Goal: Obtain resource: Download file/media

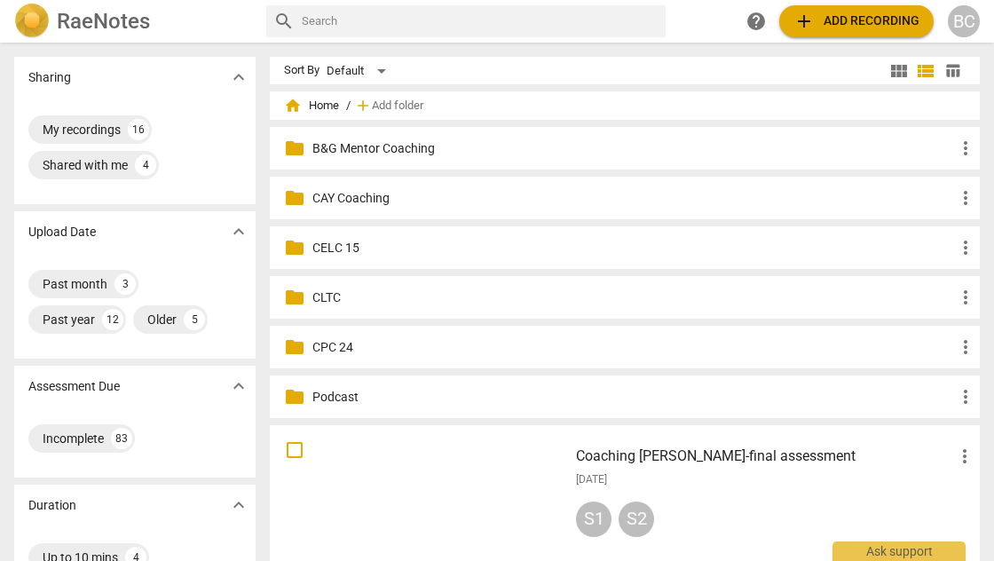
click at [367, 200] on p "CAY Coaching" at bounding box center [633, 198] width 642 height 19
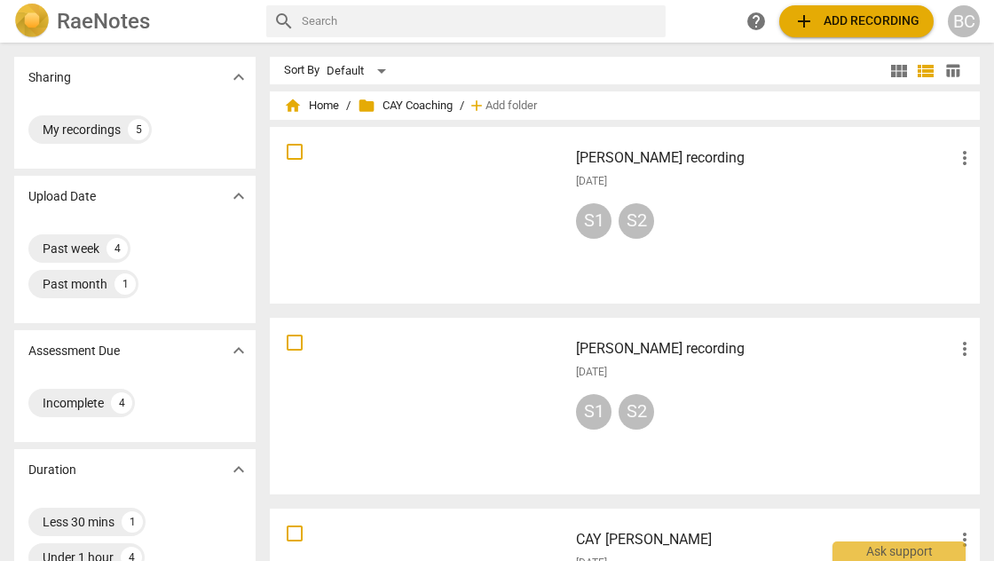
click at [419, 163] on div at bounding box center [419, 215] width 286 height 164
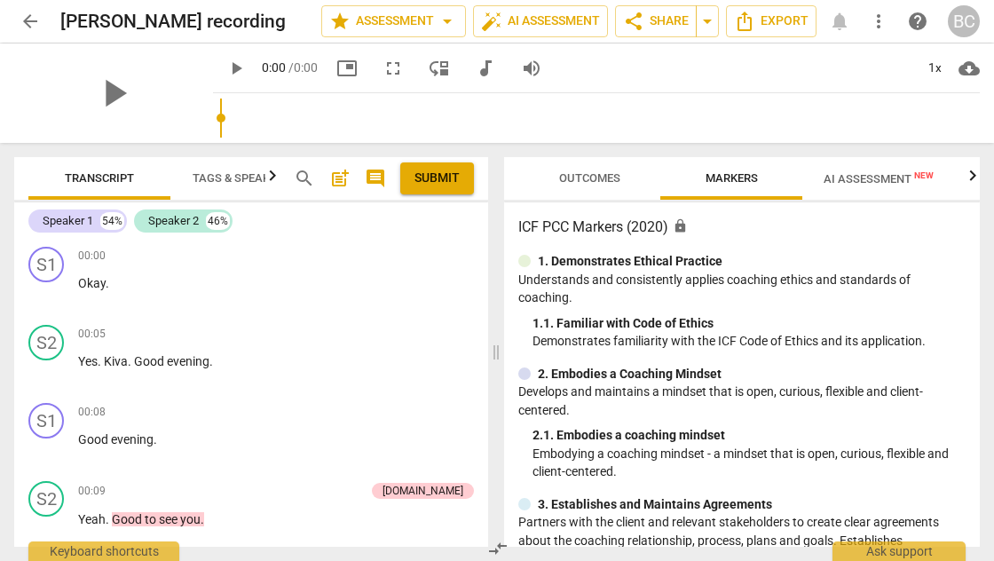
click at [870, 177] on span "AI Assessment New" at bounding box center [878, 178] width 110 height 13
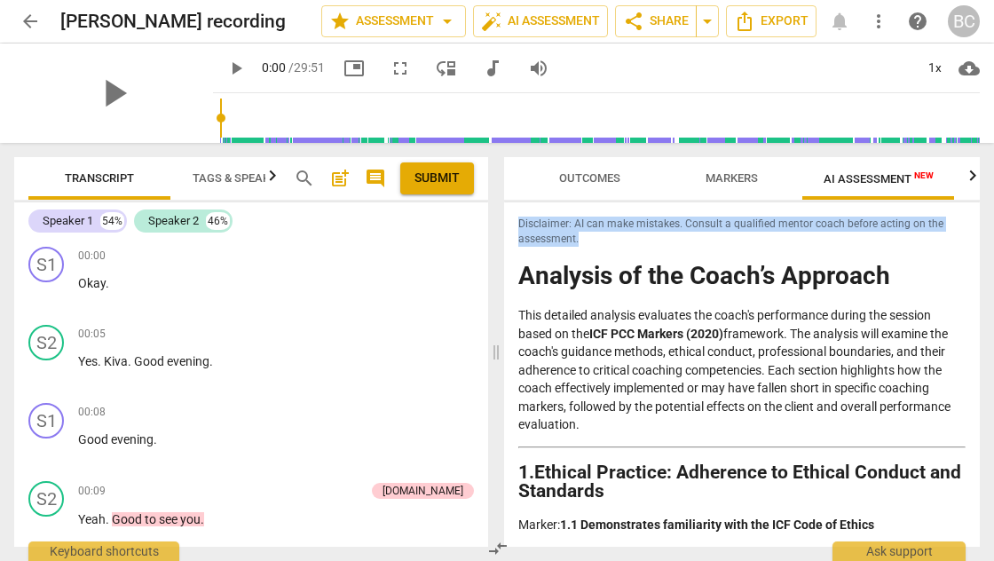
drag, startPoint x: 972, startPoint y: 216, endPoint x: 974, endPoint y: 229, distance: 13.4
click at [974, 229] on div "Disclaimer: AI can make mistakes. Consult a qualified mentor coach before actin…" at bounding box center [742, 374] width 476 height 344
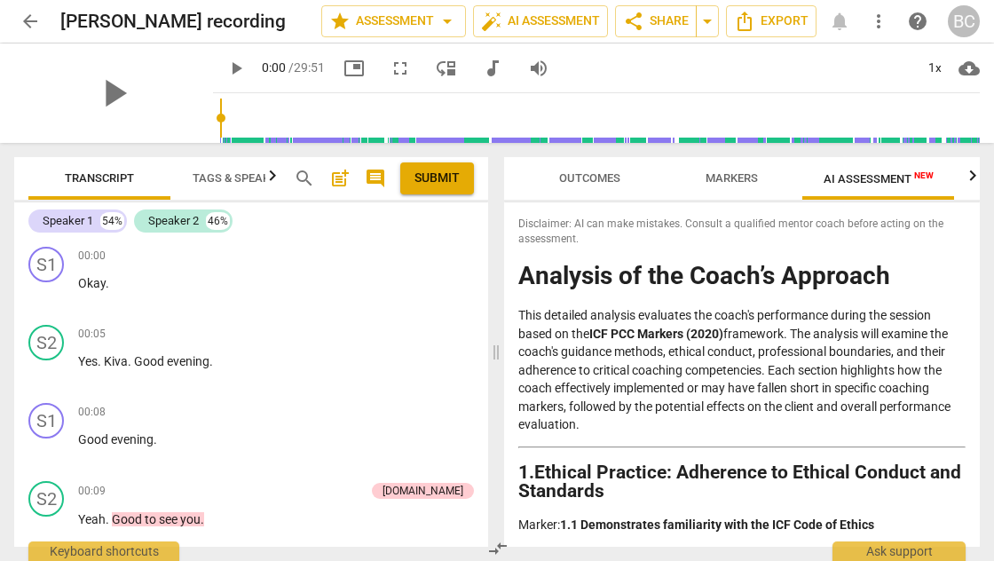
click at [705, 263] on h1 "Analysis of the Coach’s Approach" at bounding box center [741, 277] width 447 height 28
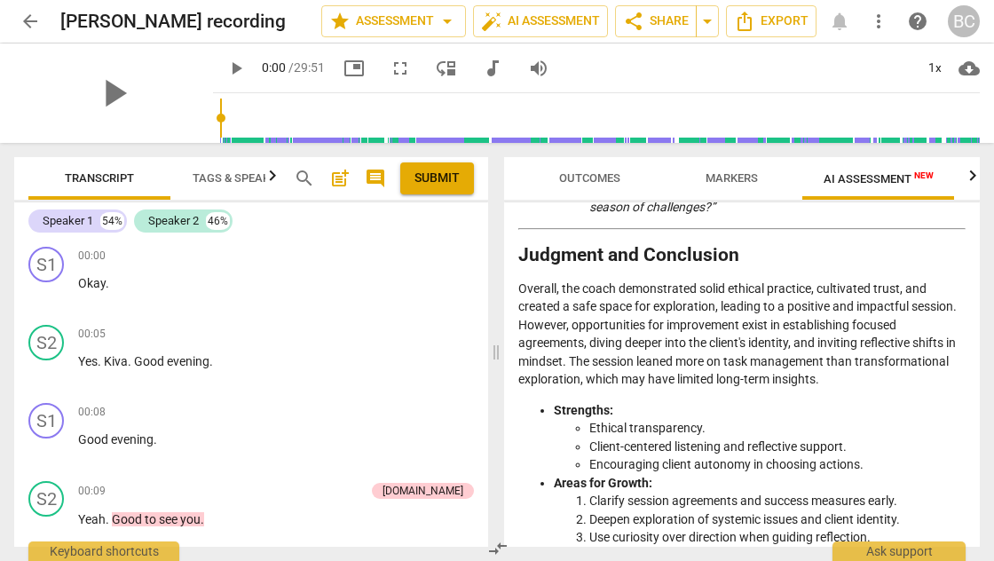
scroll to position [3552, 0]
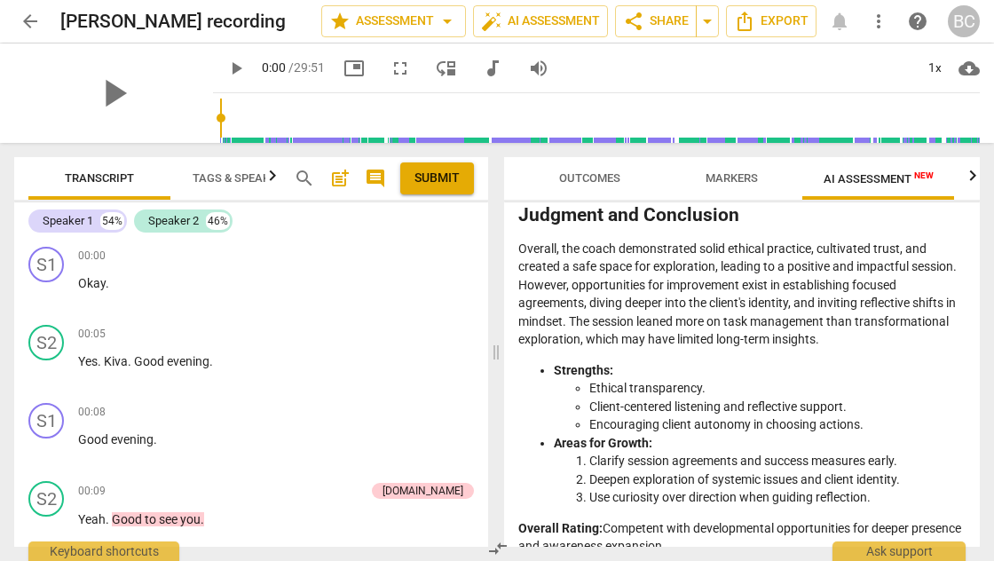
click at [979, 525] on div "Outcomes Markers AI Assessment New Scores Disclaimer: AI can make mistakes. Con…" at bounding box center [745, 352] width 497 height 418
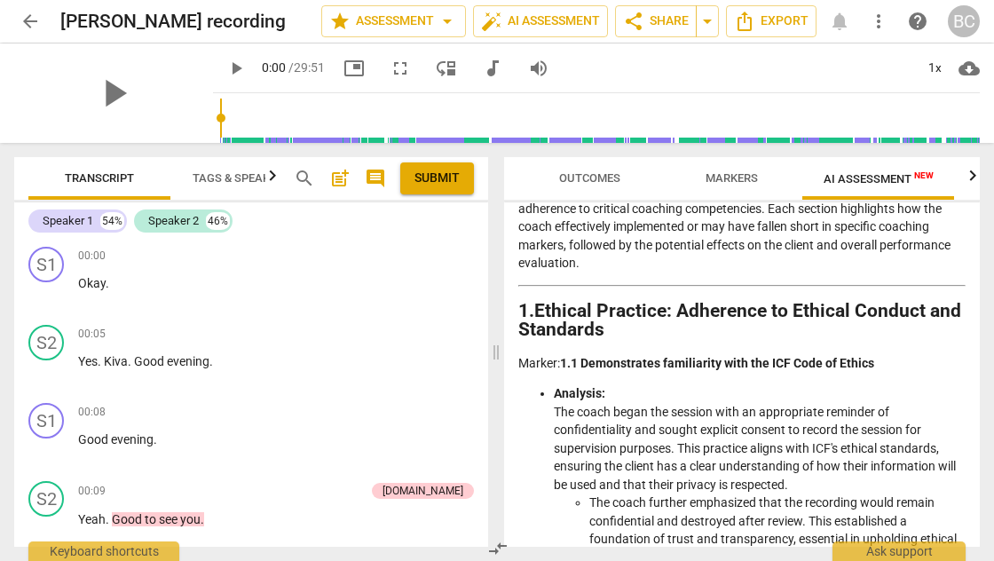
scroll to position [0, 0]
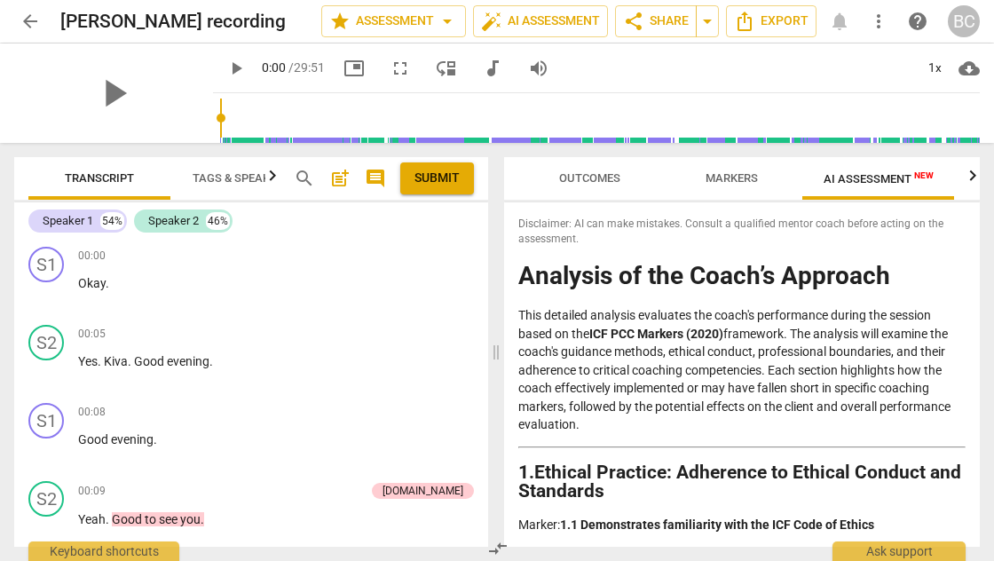
click at [740, 174] on span "Markers" at bounding box center [731, 177] width 52 height 13
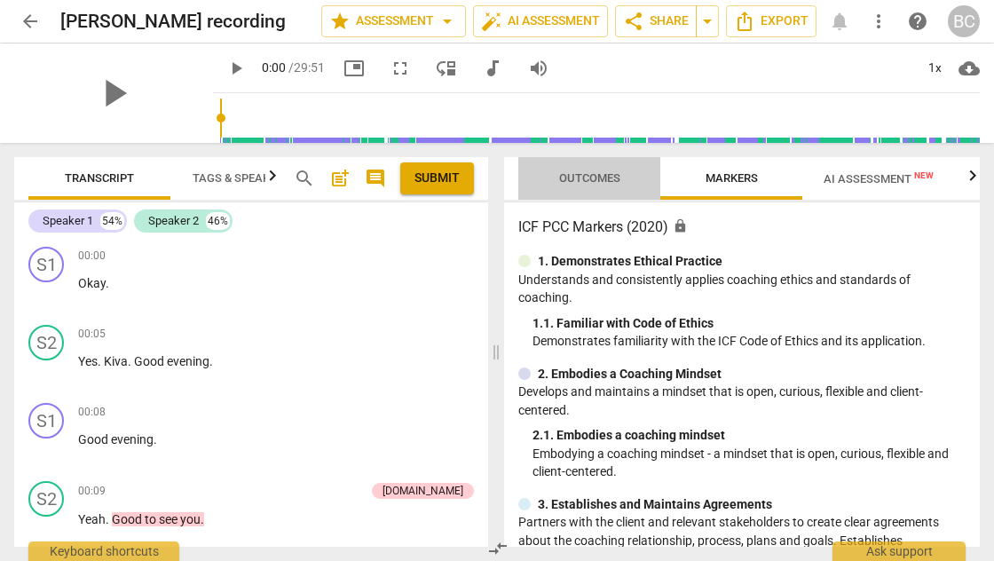
click at [586, 170] on span "Outcomes" at bounding box center [590, 179] width 104 height 24
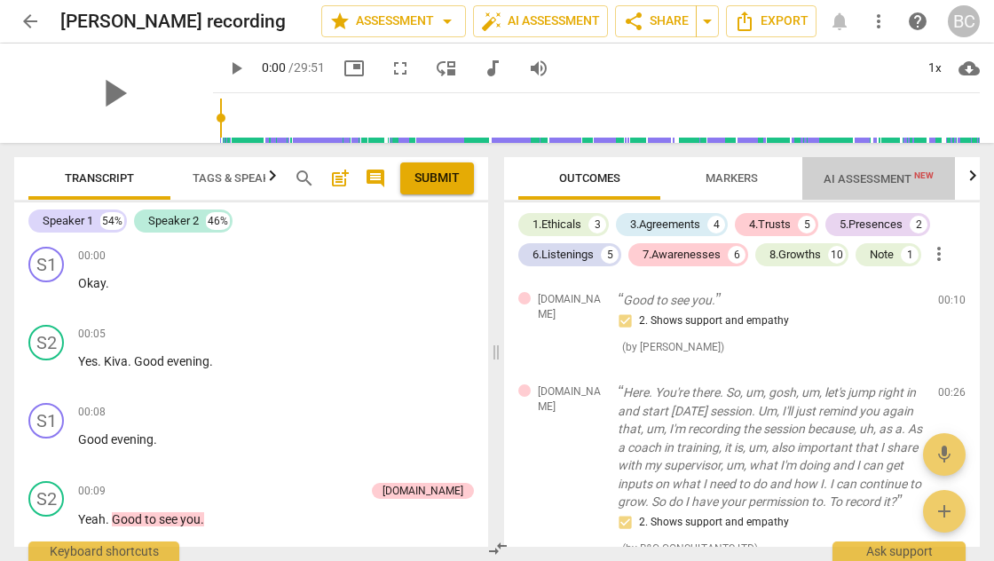
click at [899, 177] on span "AI Assessment New" at bounding box center [878, 178] width 110 height 13
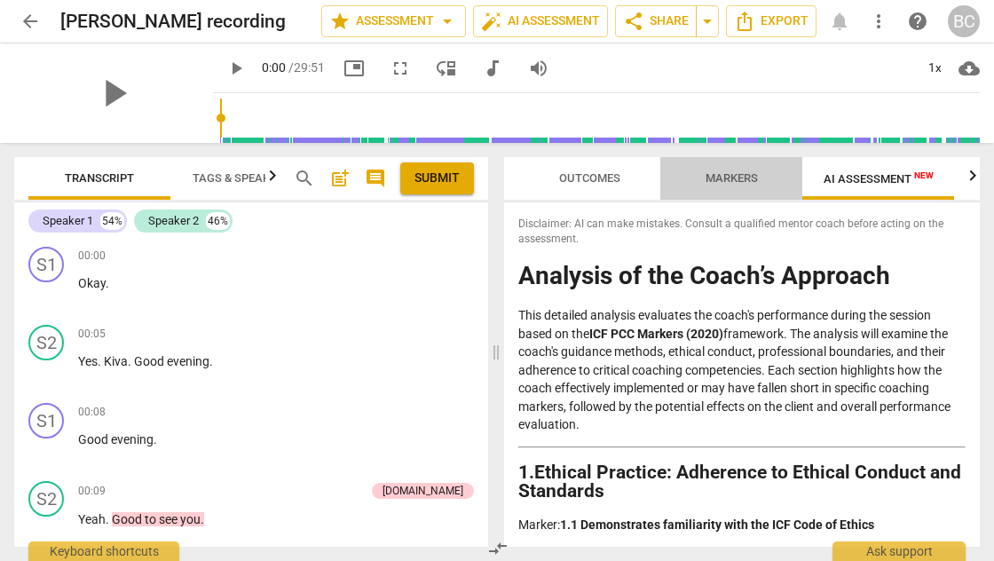
click at [722, 176] on span "Markers" at bounding box center [731, 177] width 52 height 13
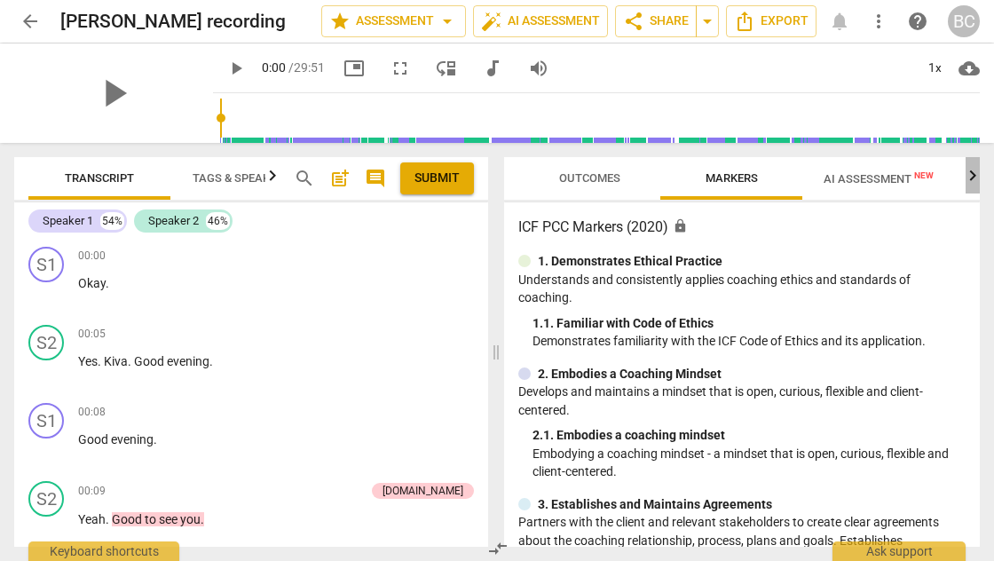
click at [972, 174] on icon "button" at bounding box center [972, 175] width 21 height 21
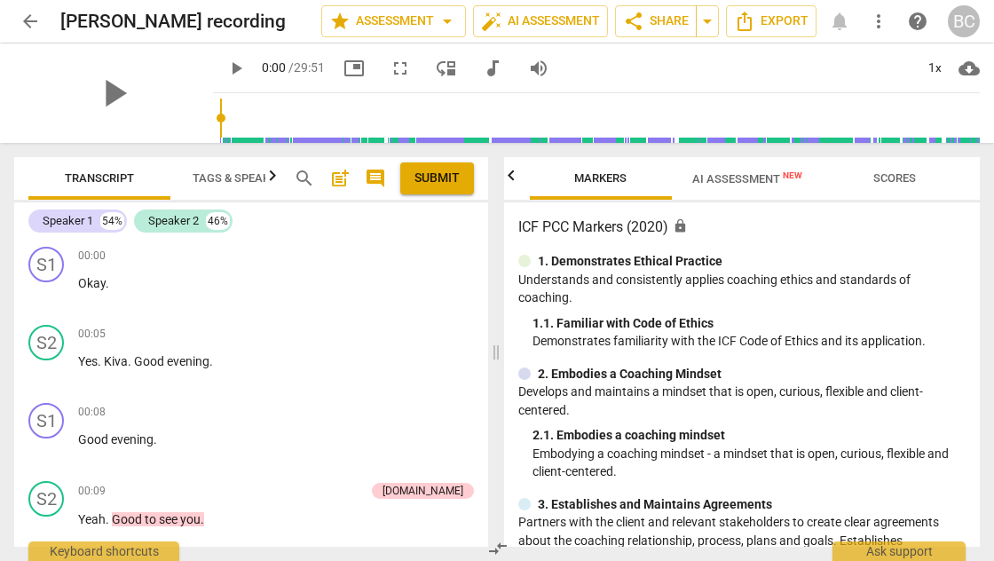
click at [909, 172] on span "Scores" at bounding box center [894, 177] width 43 height 13
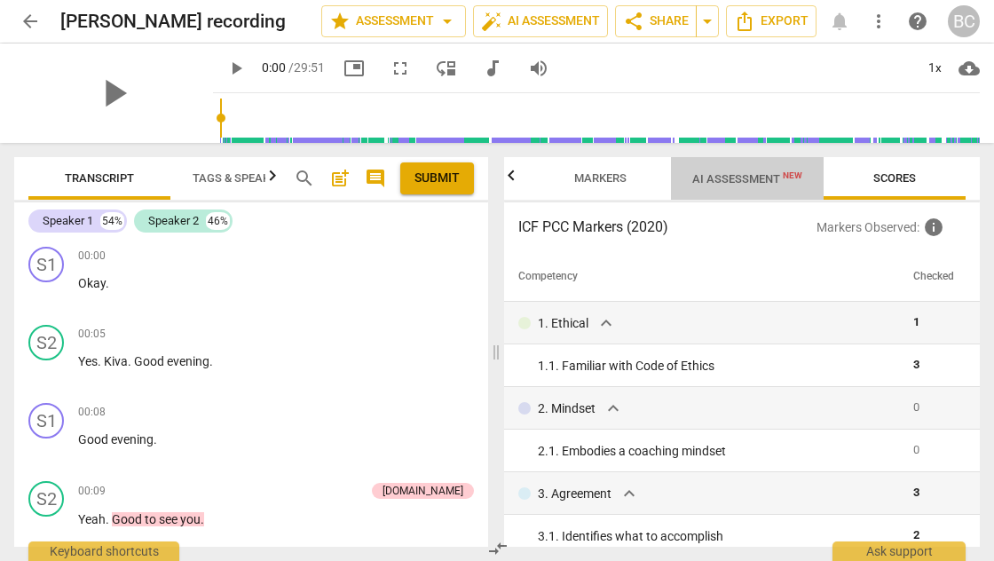
click at [751, 177] on span "AI Assessment New" at bounding box center [747, 178] width 110 height 13
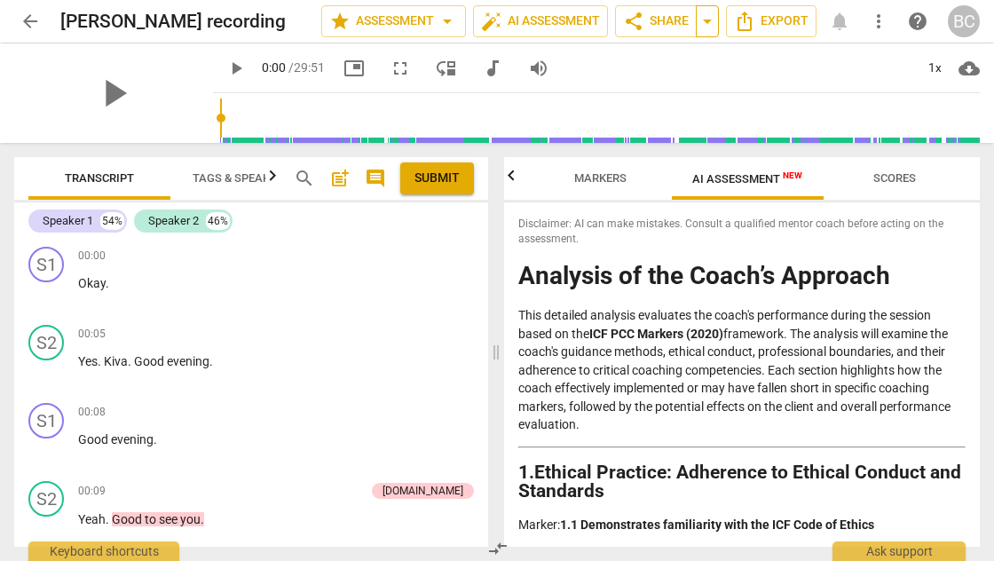
click at [706, 23] on span "arrow_drop_down" at bounding box center [706, 21] width 21 height 21
click at [595, 28] on span "auto_fix_high AI Assessment" at bounding box center [540, 21] width 119 height 21
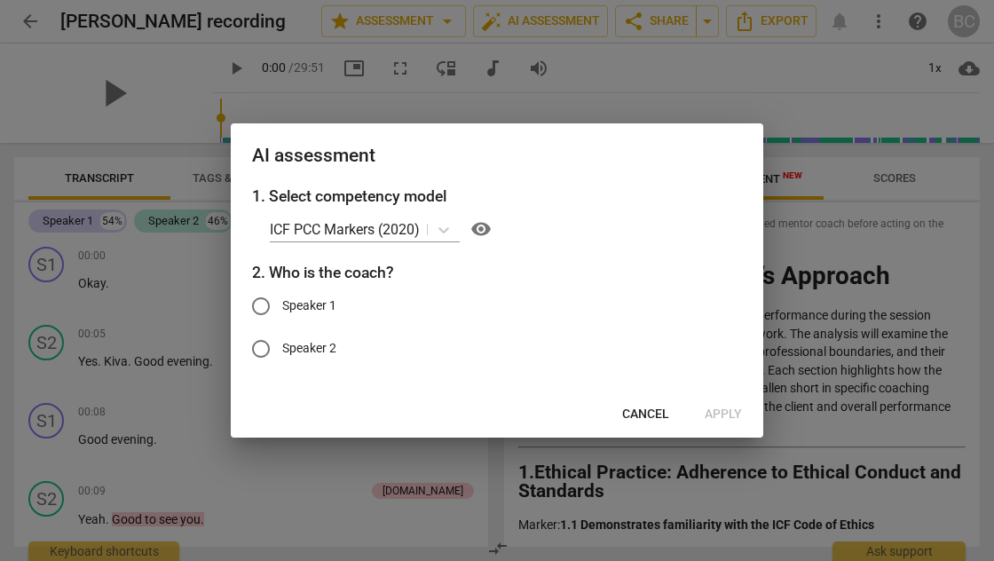
click at [964, 274] on div at bounding box center [497, 280] width 994 height 561
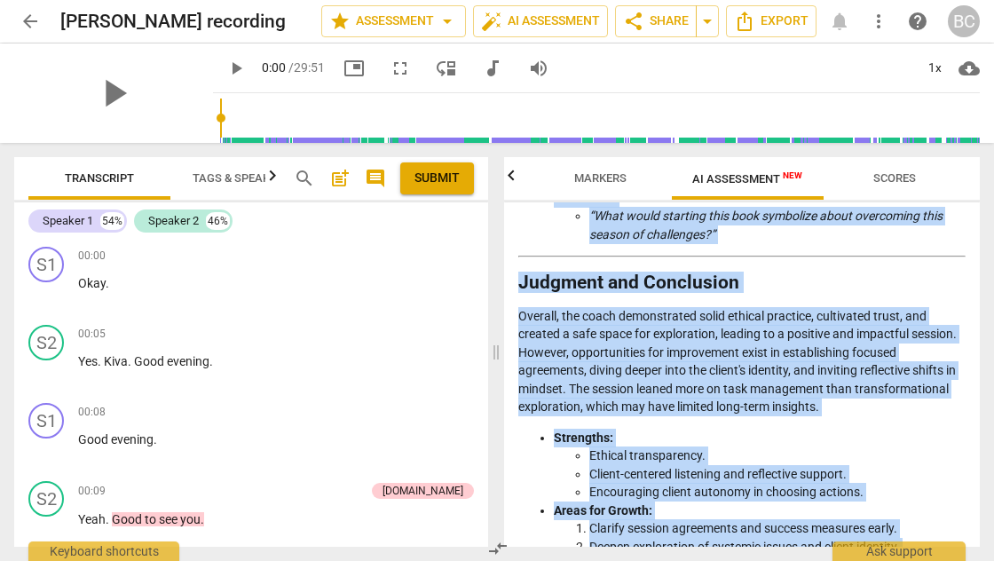
scroll to position [3552, 0]
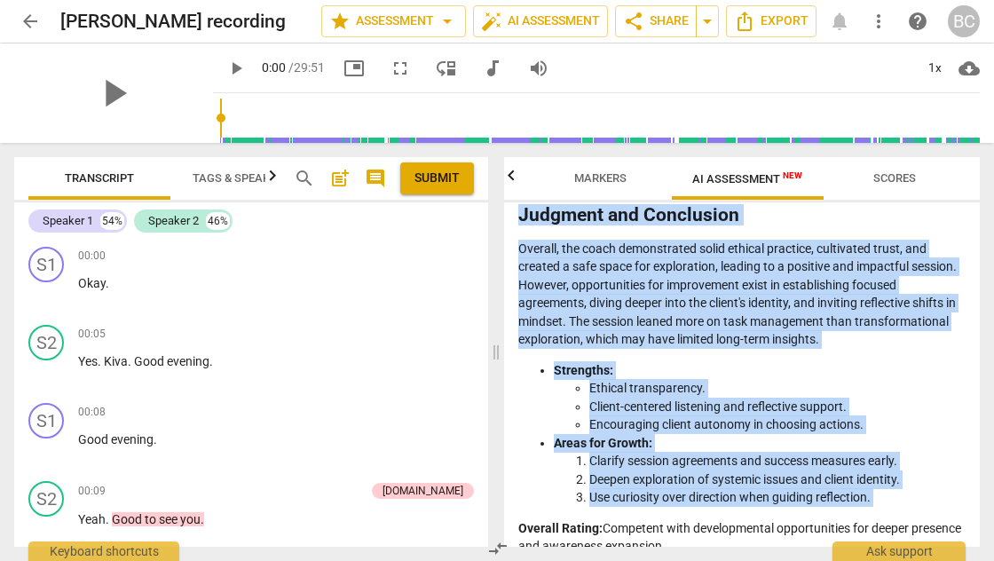
drag, startPoint x: 523, startPoint y: 273, endPoint x: 707, endPoint y: 559, distance: 339.6
click at [707, 559] on div "Outcomes Markers AI Assessment New Scores Disclaimer: AI can make mistakes. Con…" at bounding box center [745, 352] width 497 height 418
copy div "Loremips do sit Ametc’a Elitsedd Eius temporin utlabore etdolorem ali enima'm v…"
click at [942, 180] on span "Scores" at bounding box center [894, 179] width 142 height 24
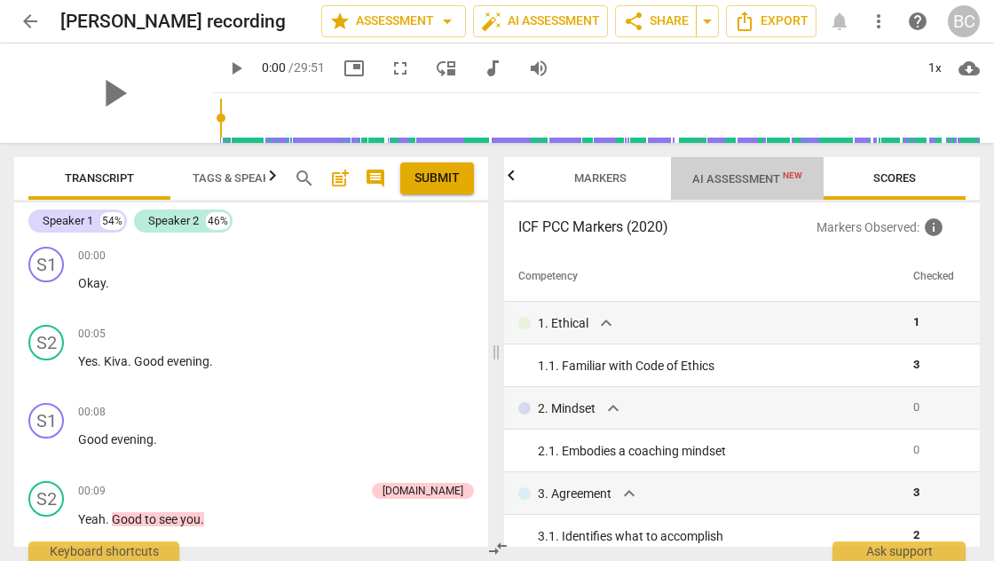
click at [734, 173] on span "AI Assessment New" at bounding box center [747, 178] width 110 height 13
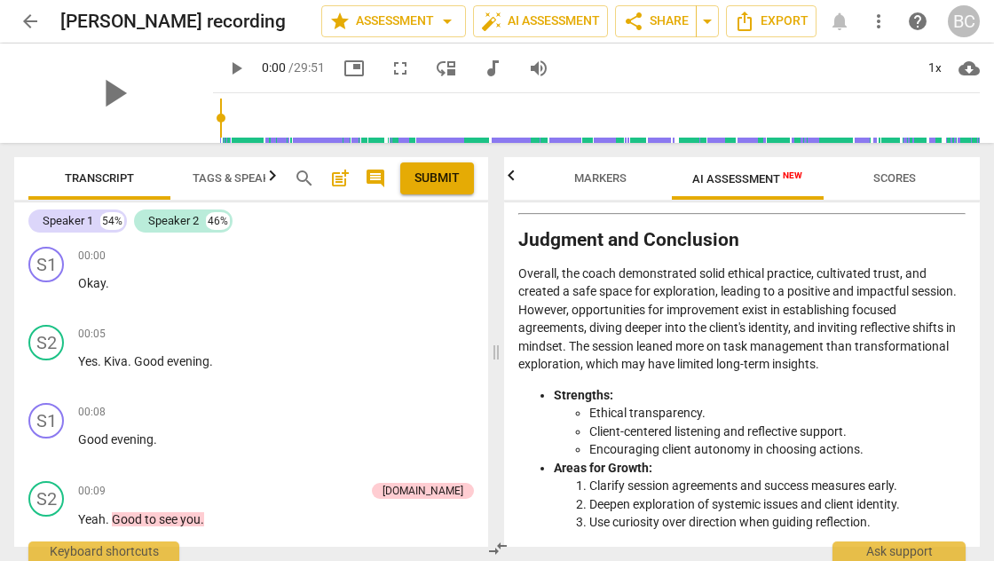
scroll to position [3453, 0]
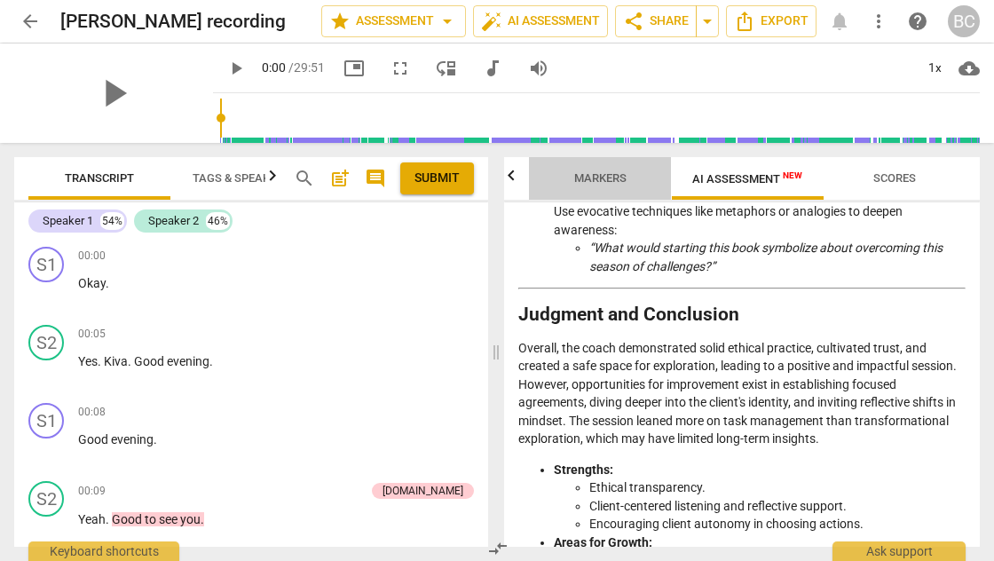
click at [587, 173] on span "Markers" at bounding box center [600, 177] width 52 height 13
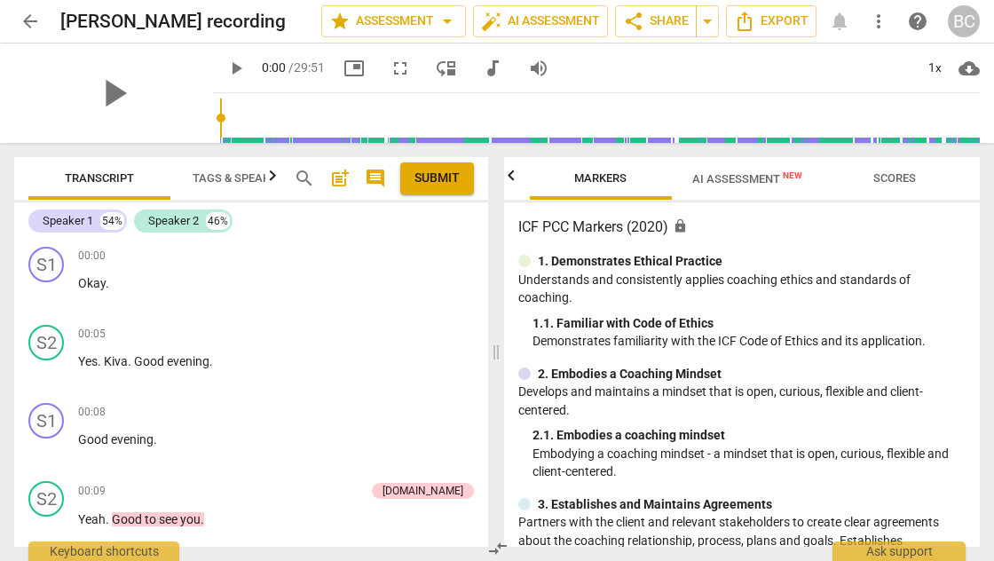
scroll to position [3, 0]
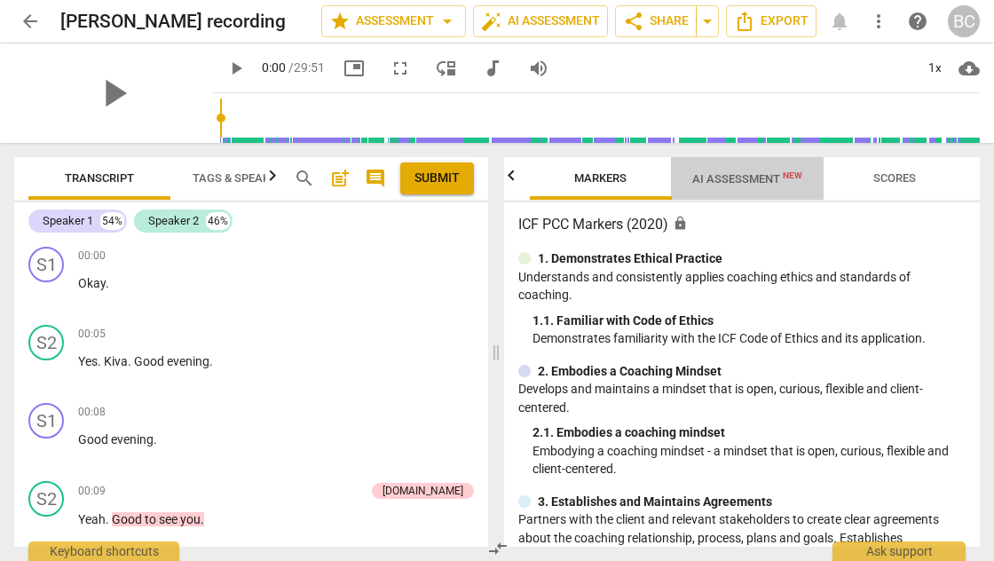
click at [743, 178] on span "AI Assessment New" at bounding box center [747, 178] width 110 height 13
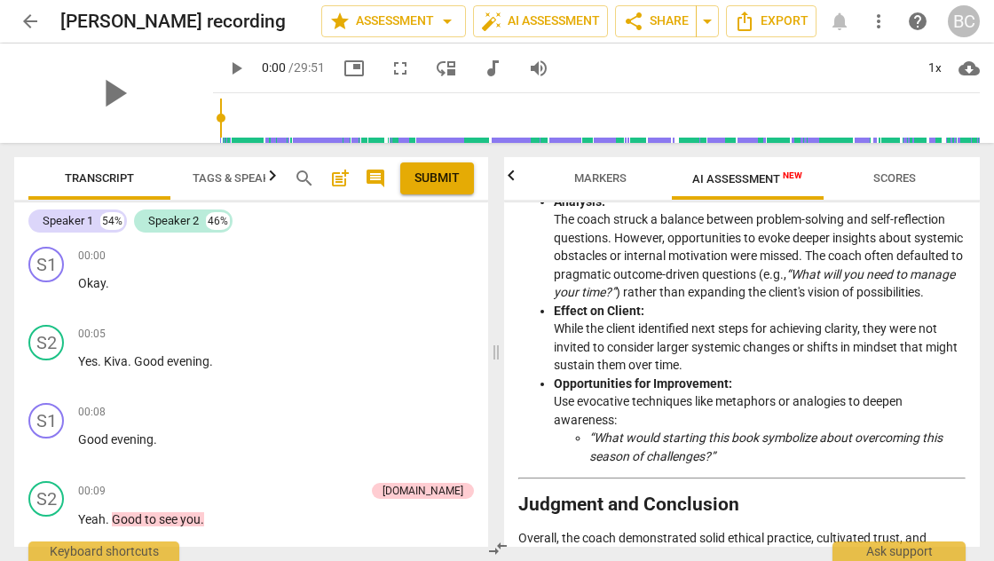
scroll to position [3091, 0]
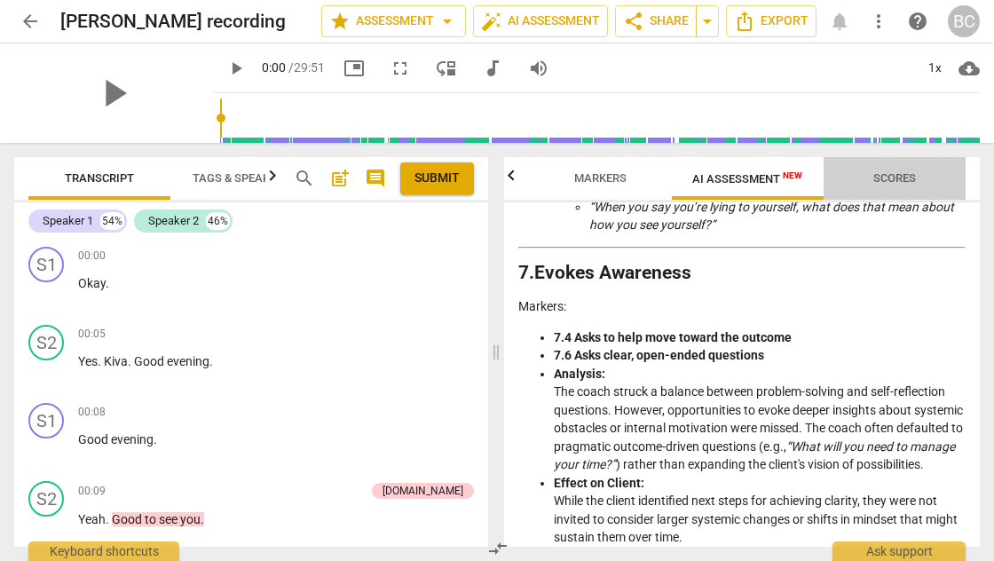
click at [900, 185] on span "Scores" at bounding box center [894, 179] width 85 height 24
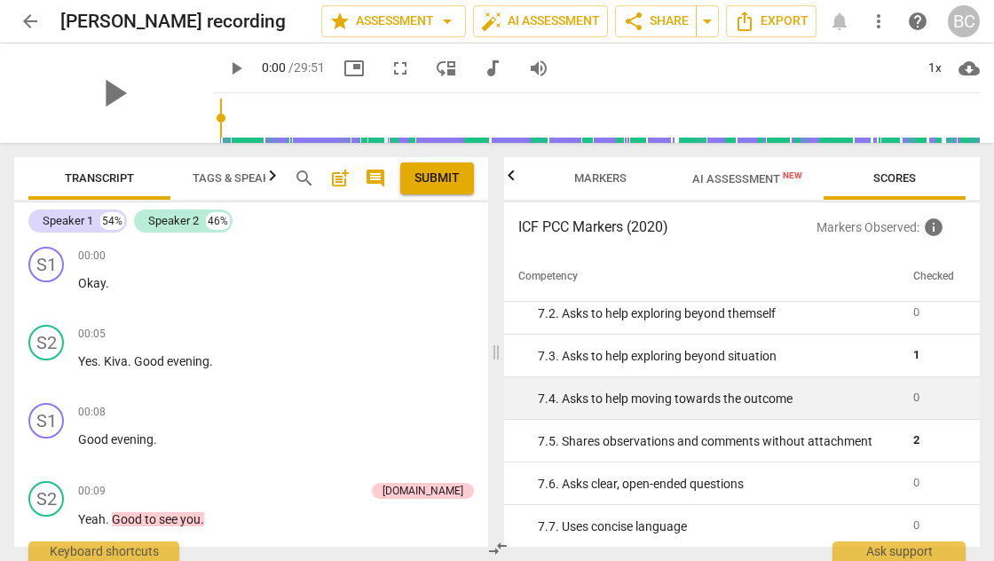
scroll to position [1758, 0]
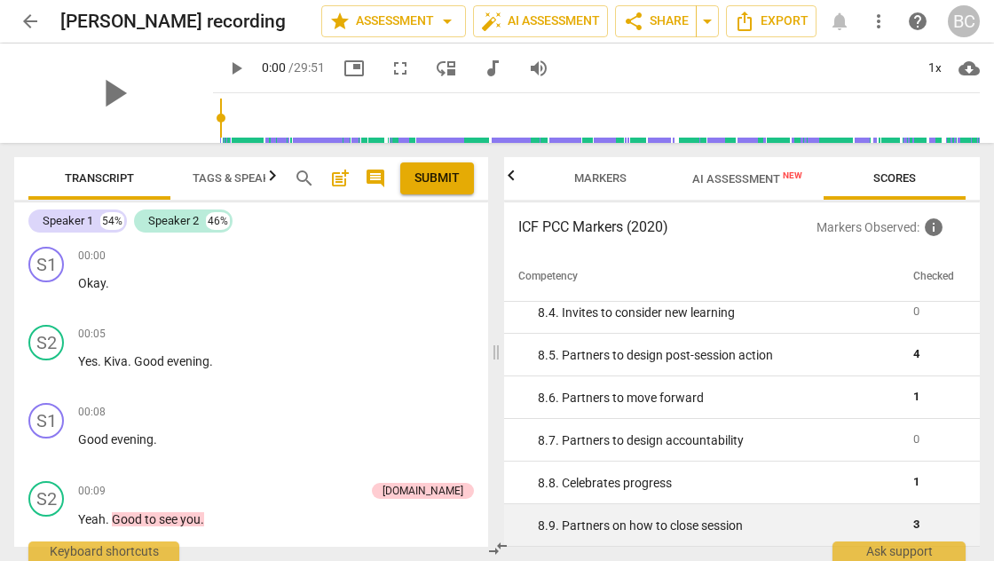
click at [738, 527] on div "8. 9. Partners on how to close session" at bounding box center [718, 525] width 361 height 19
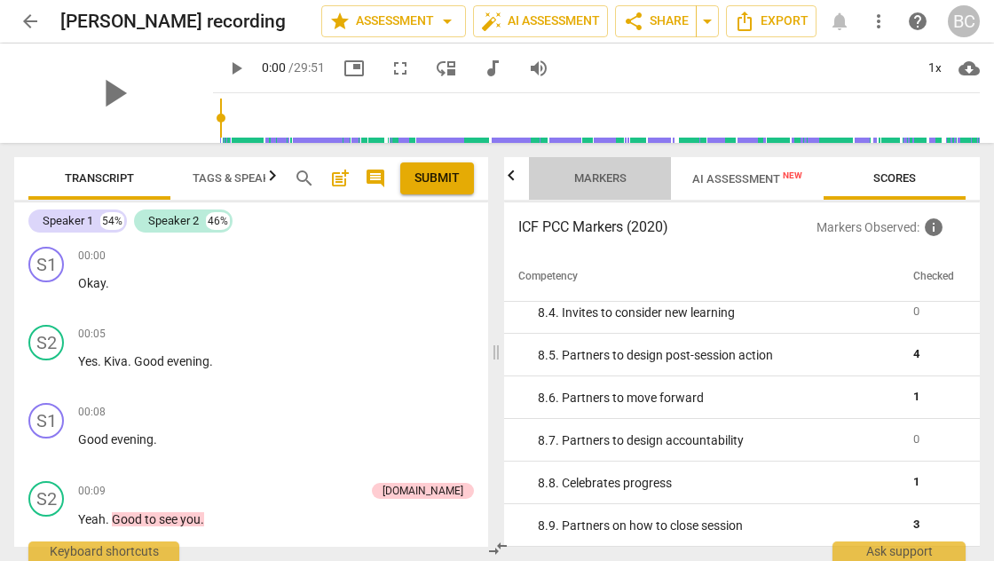
click at [595, 177] on span "Markers" at bounding box center [600, 177] width 52 height 13
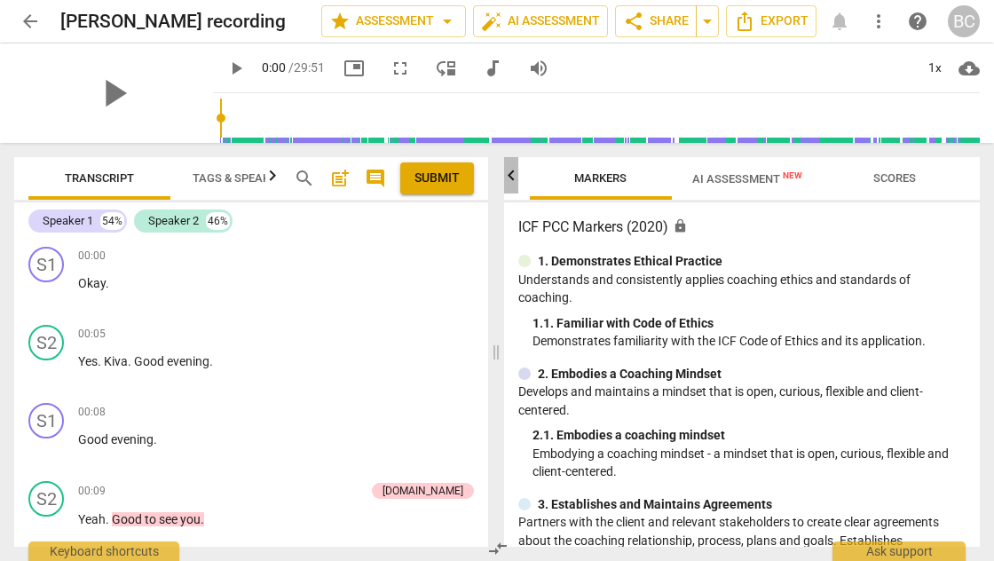
click at [511, 177] on icon "button" at bounding box center [510, 175] width 21 height 21
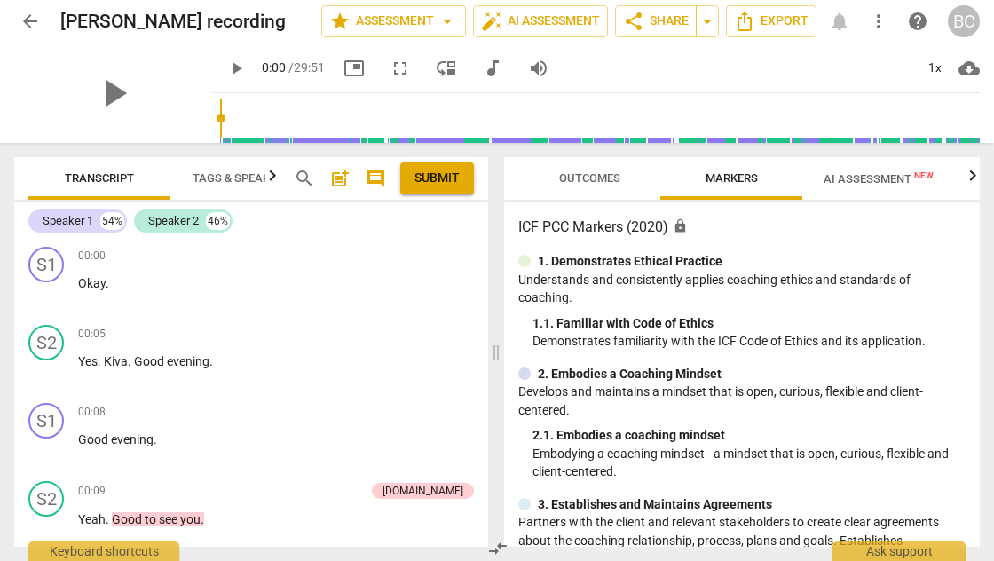
click at [573, 177] on span "Outcomes" at bounding box center [589, 177] width 61 height 13
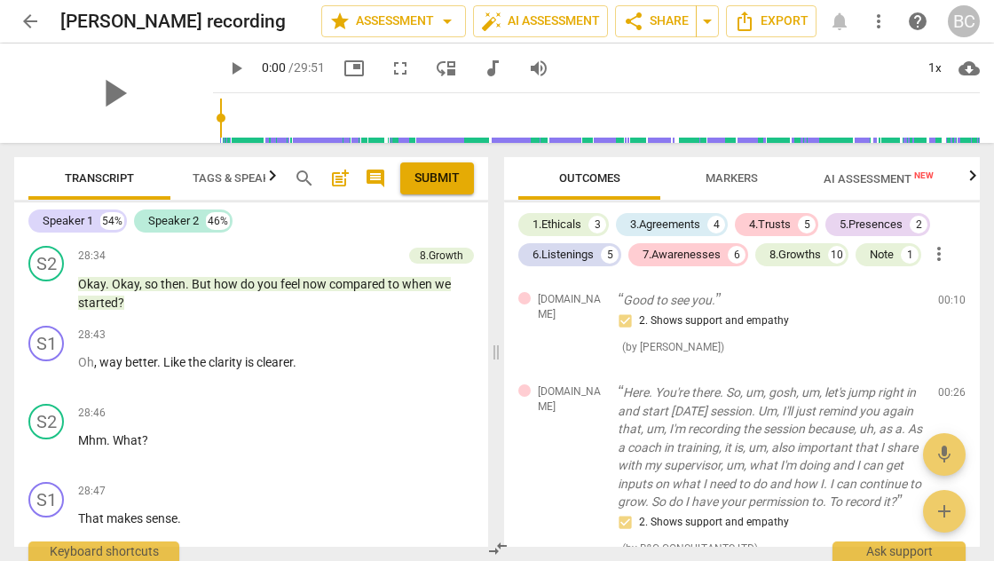
scroll to position [12038, 0]
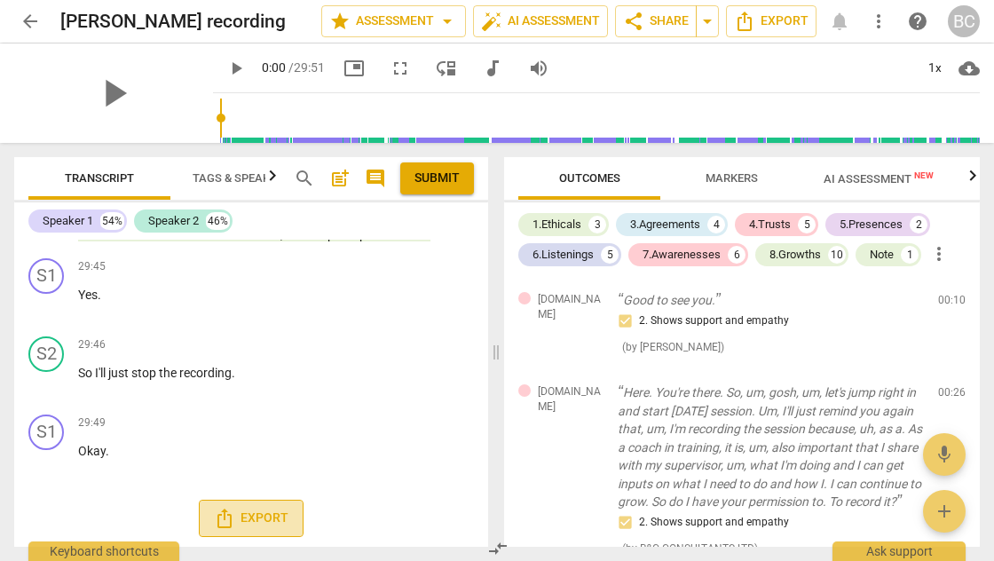
click at [257, 509] on span "Export" at bounding box center [251, 517] width 75 height 21
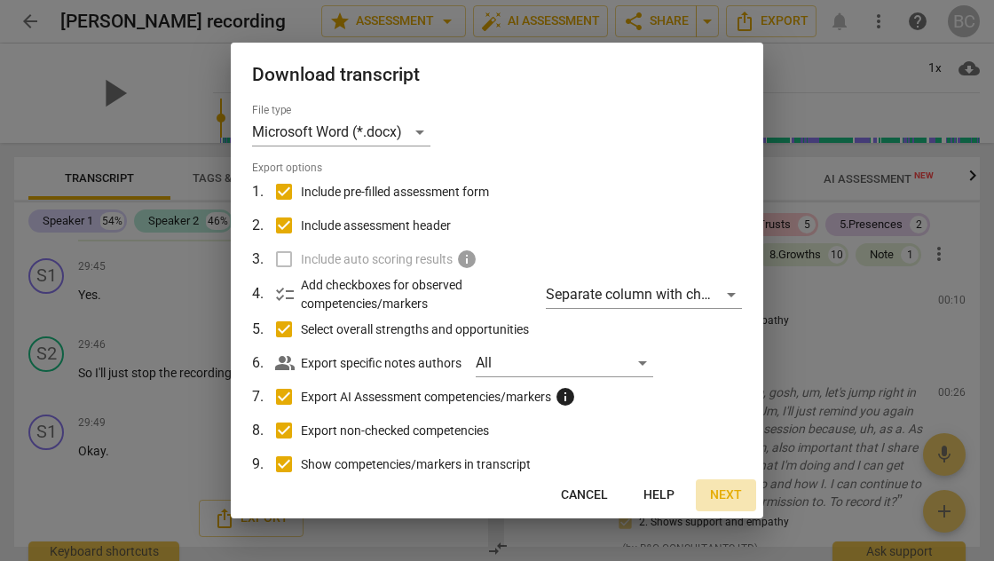
click at [731, 493] on span "Next" at bounding box center [726, 495] width 32 height 18
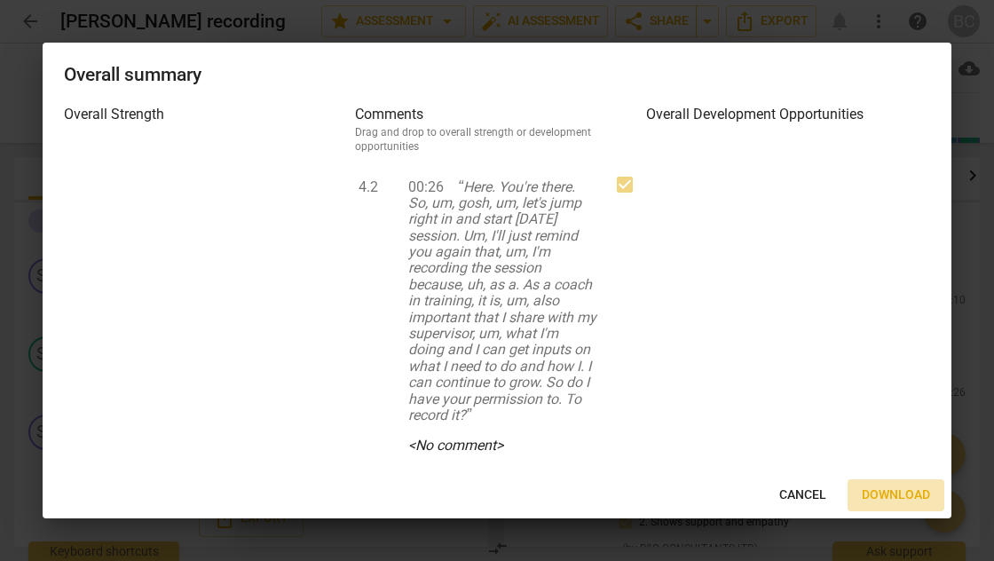
click at [867, 491] on span "Download" at bounding box center [895, 495] width 68 height 18
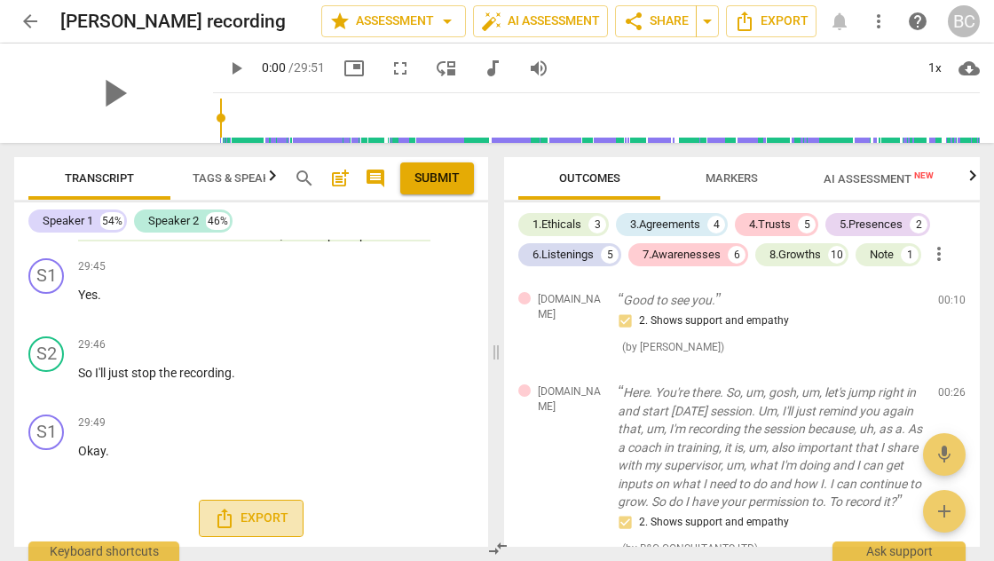
click at [248, 515] on span "Export" at bounding box center [251, 517] width 75 height 21
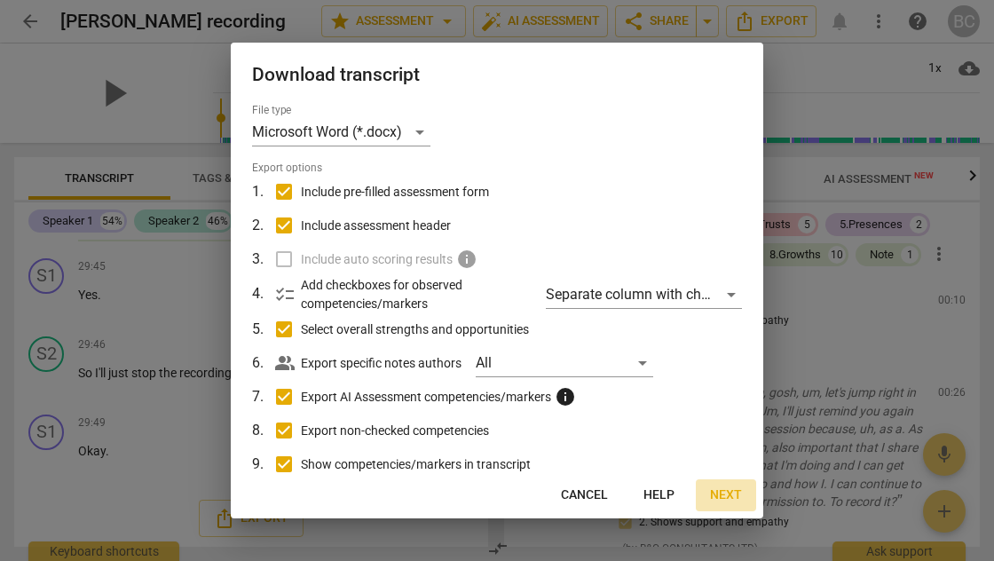
click at [731, 491] on span "Next" at bounding box center [726, 495] width 32 height 18
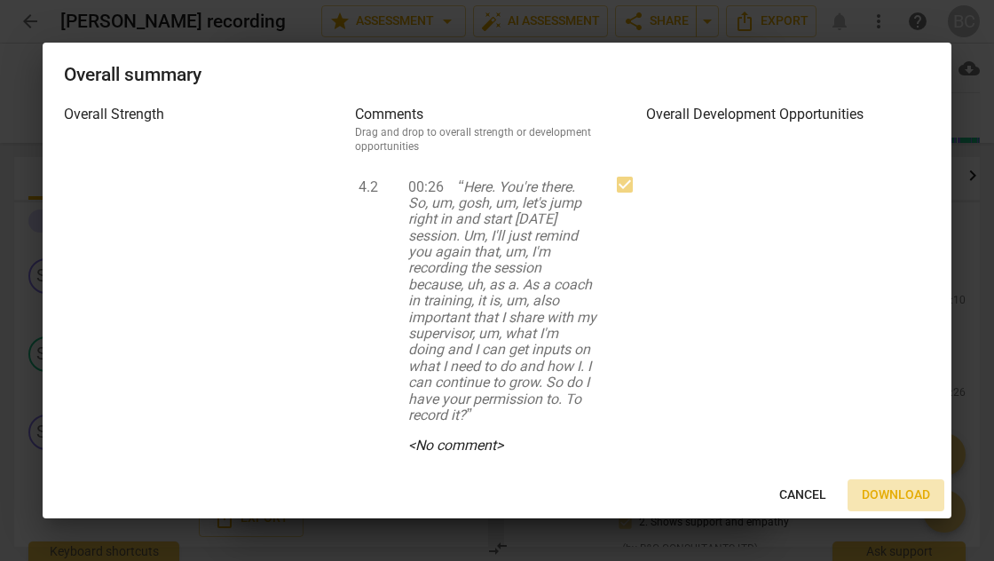
click at [884, 495] on span "Download" at bounding box center [895, 495] width 68 height 18
